Goal: Information Seeking & Learning: Learn about a topic

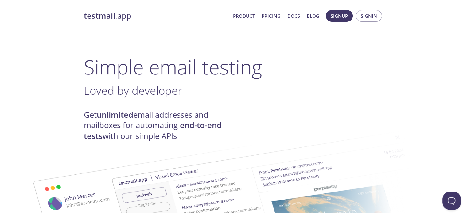
click at [297, 18] on link "Docs" at bounding box center [294, 16] width 13 height 8
click at [279, 18] on link "Pricing" at bounding box center [271, 16] width 19 height 8
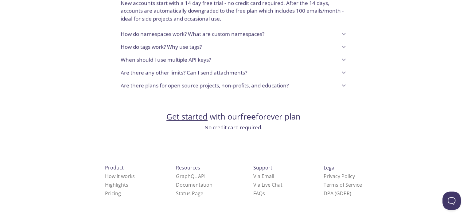
scroll to position [539, 0]
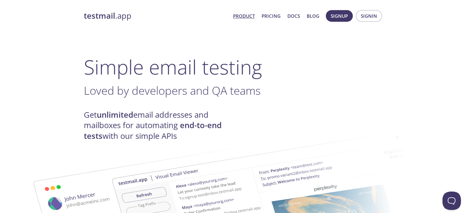
click at [248, 14] on link "Product" at bounding box center [244, 16] width 22 height 8
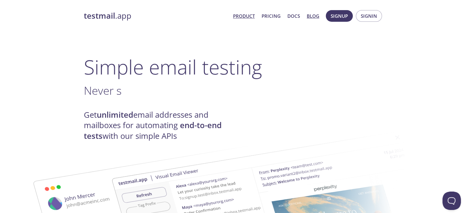
click at [312, 14] on link "Blog" at bounding box center [313, 16] width 13 height 8
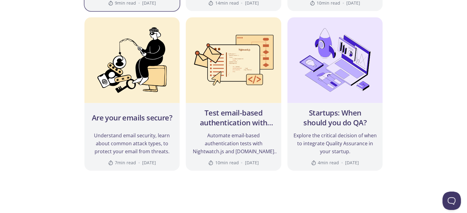
scroll to position [379, 0]
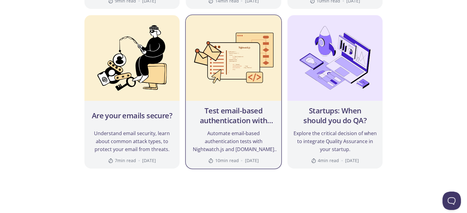
click at [240, 89] on img at bounding box center [234, 58] width 96 height 86
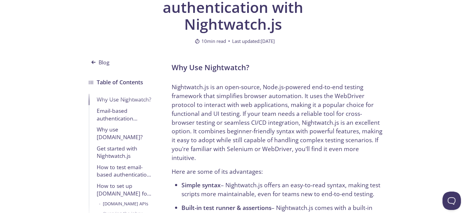
scroll to position [42, 0]
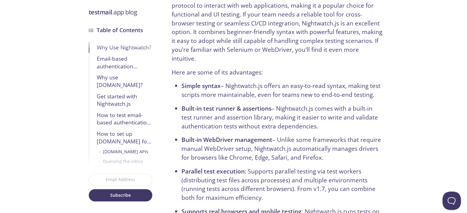
scroll to position [284, 0]
